Goal: Find specific page/section: Find specific page/section

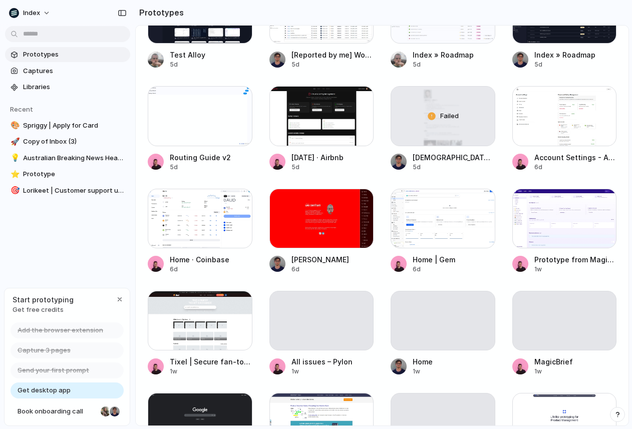
scroll to position [1233, 0]
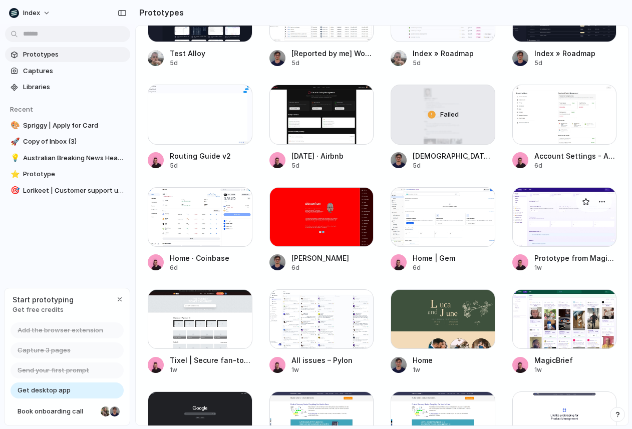
click at [533, 214] on div at bounding box center [564, 217] width 105 height 60
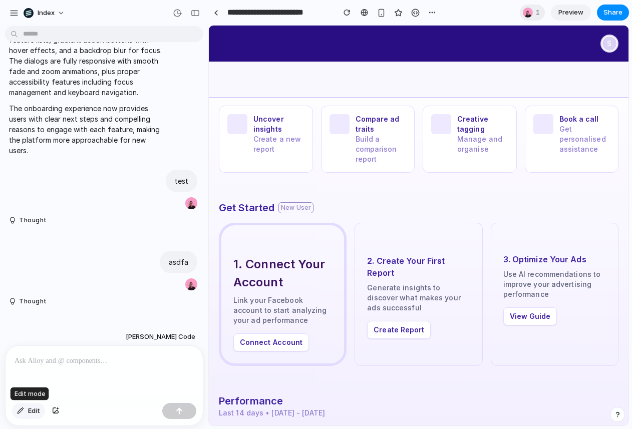
click at [22, 411] on div "button" at bounding box center [20, 411] width 7 height 6
click at [611, 44] on div at bounding box center [418, 225] width 419 height 399
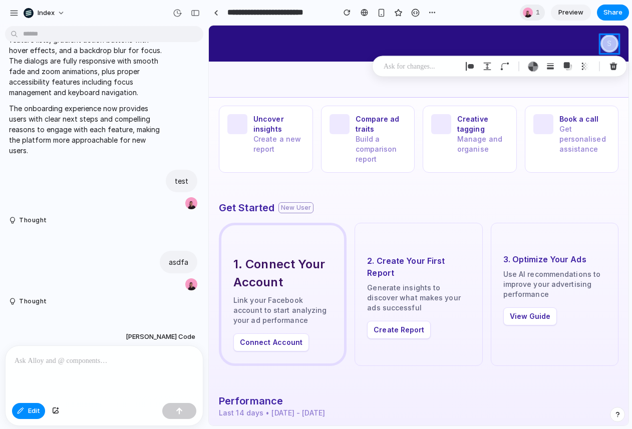
click at [554, 46] on div at bounding box center [418, 225] width 419 height 399
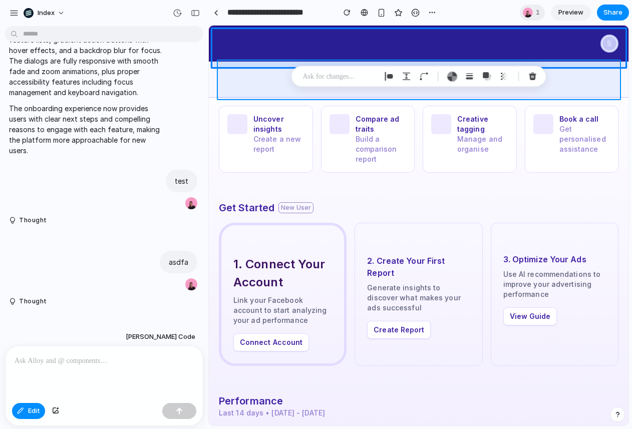
click at [581, 83] on div at bounding box center [418, 225] width 419 height 399
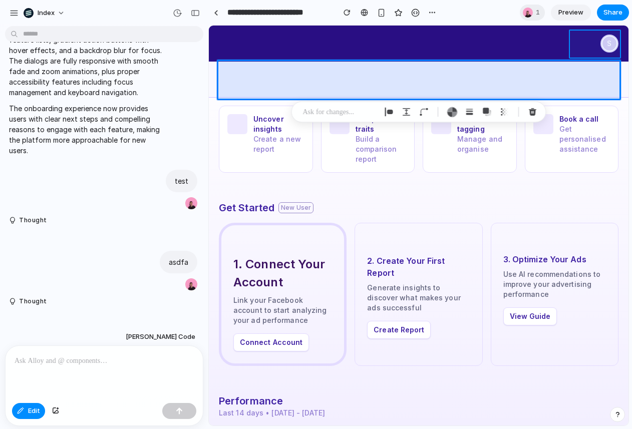
click at [610, 52] on div at bounding box center [418, 225] width 419 height 399
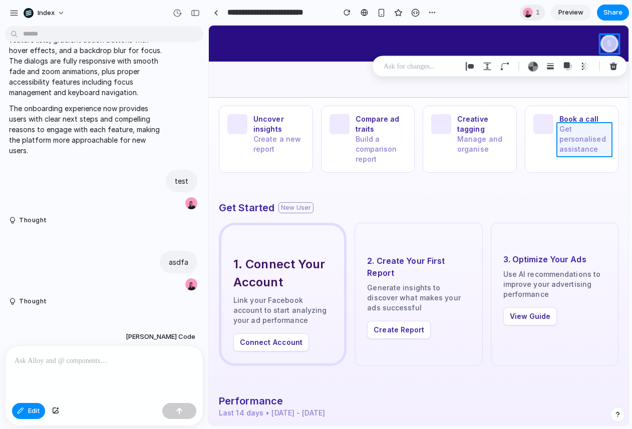
click at [561, 122] on div at bounding box center [418, 225] width 419 height 399
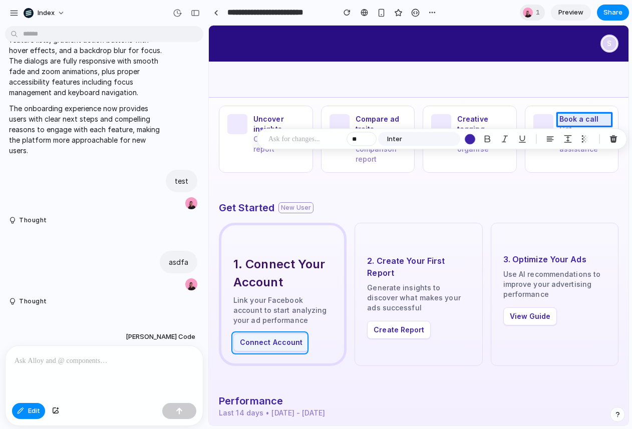
click at [239, 338] on div at bounding box center [418, 225] width 419 height 399
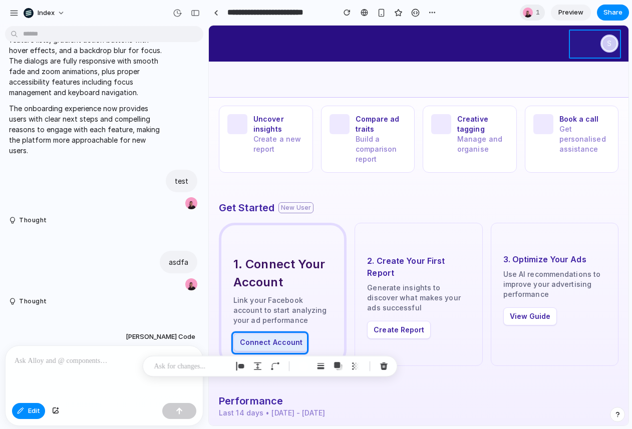
click at [613, 33] on div at bounding box center [418, 225] width 419 height 399
